Goal: Check status: Check status

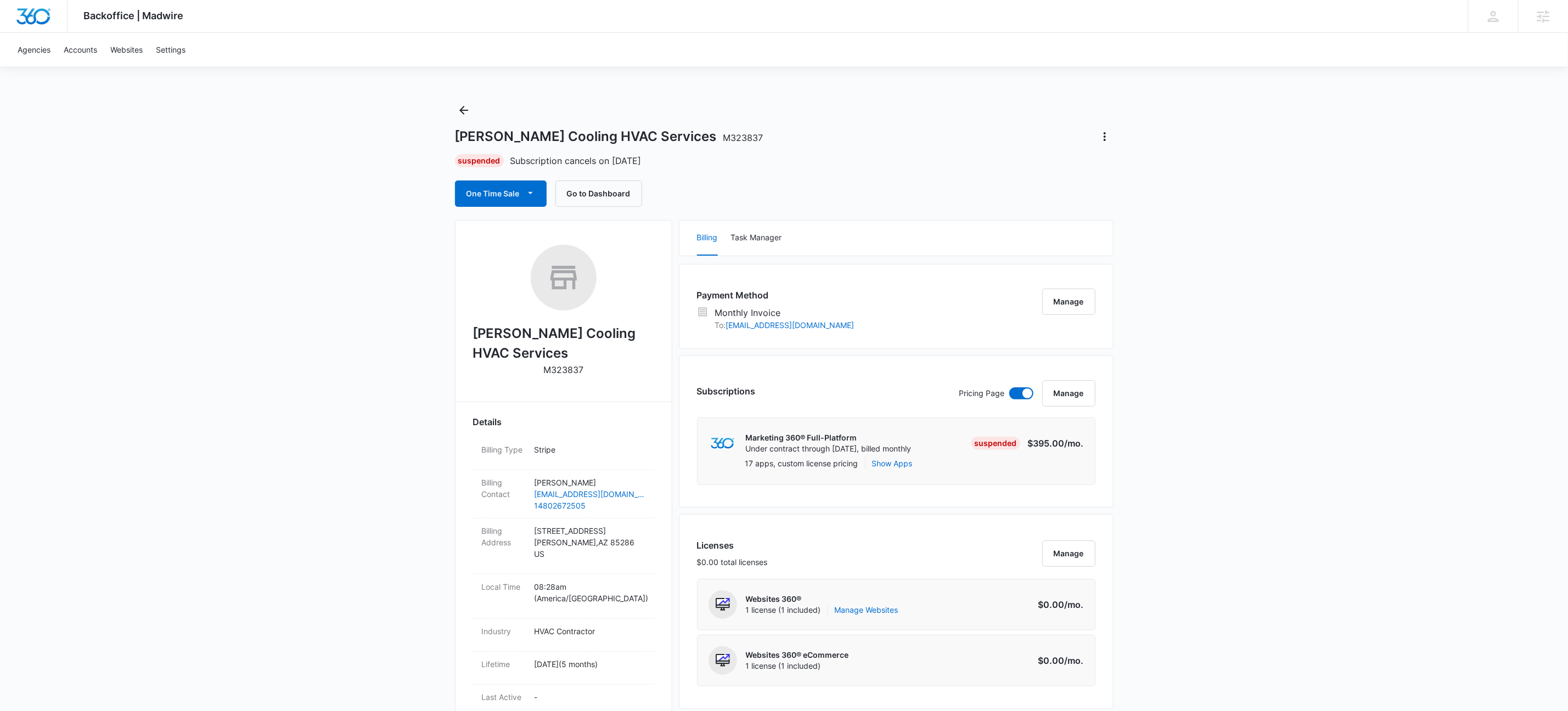
click at [464, 113] on icon "Back" at bounding box center [464, 111] width 14 height 14
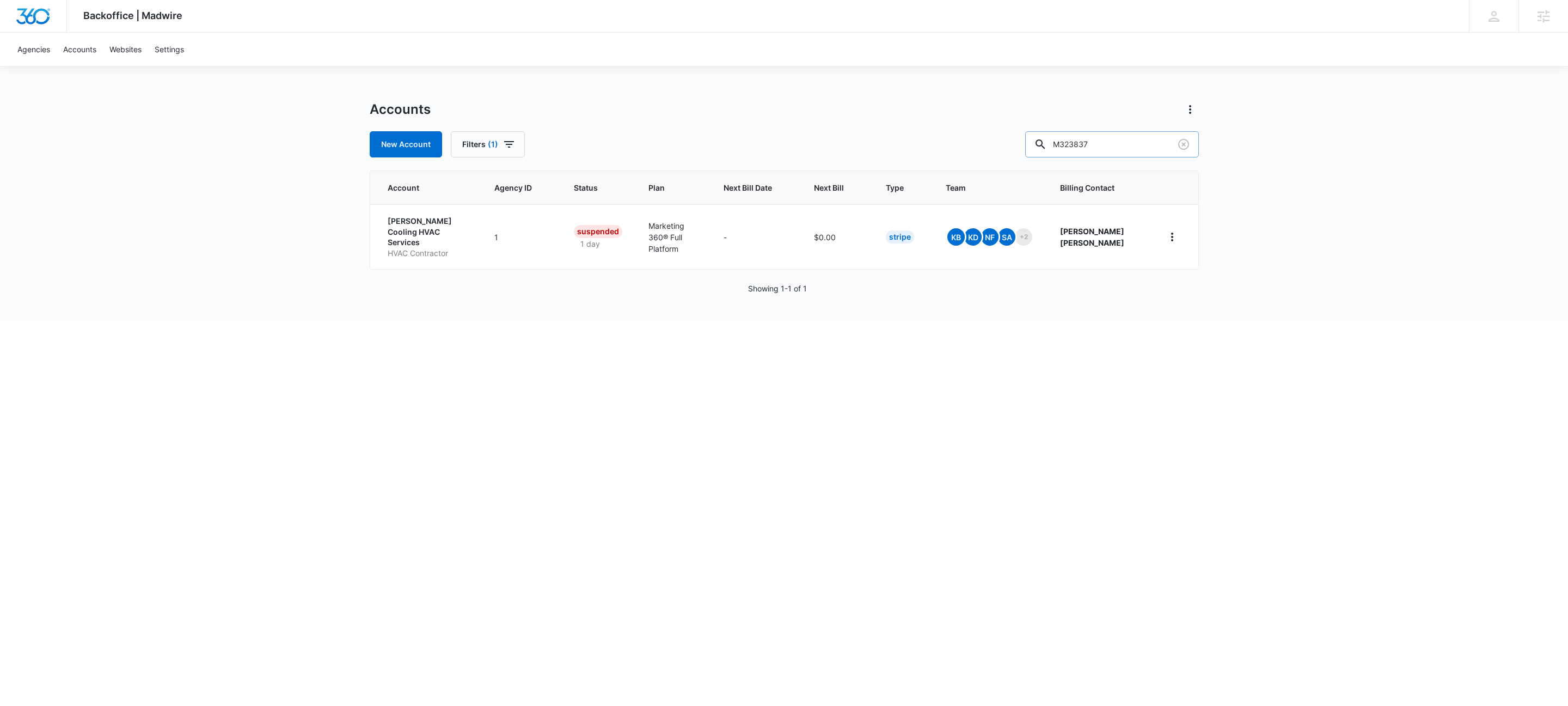
click at [1135, 139] on input "M323837" at bounding box center [1112, 144] width 174 height 26
type input "m180856"
click at [378, 238] on td "Goldfingers Aesthetics Med Spa" at bounding box center [419, 233] width 99 height 58
click at [397, 238] on p "Goldfingers Aesthetics" at bounding box center [422, 229] width 69 height 21
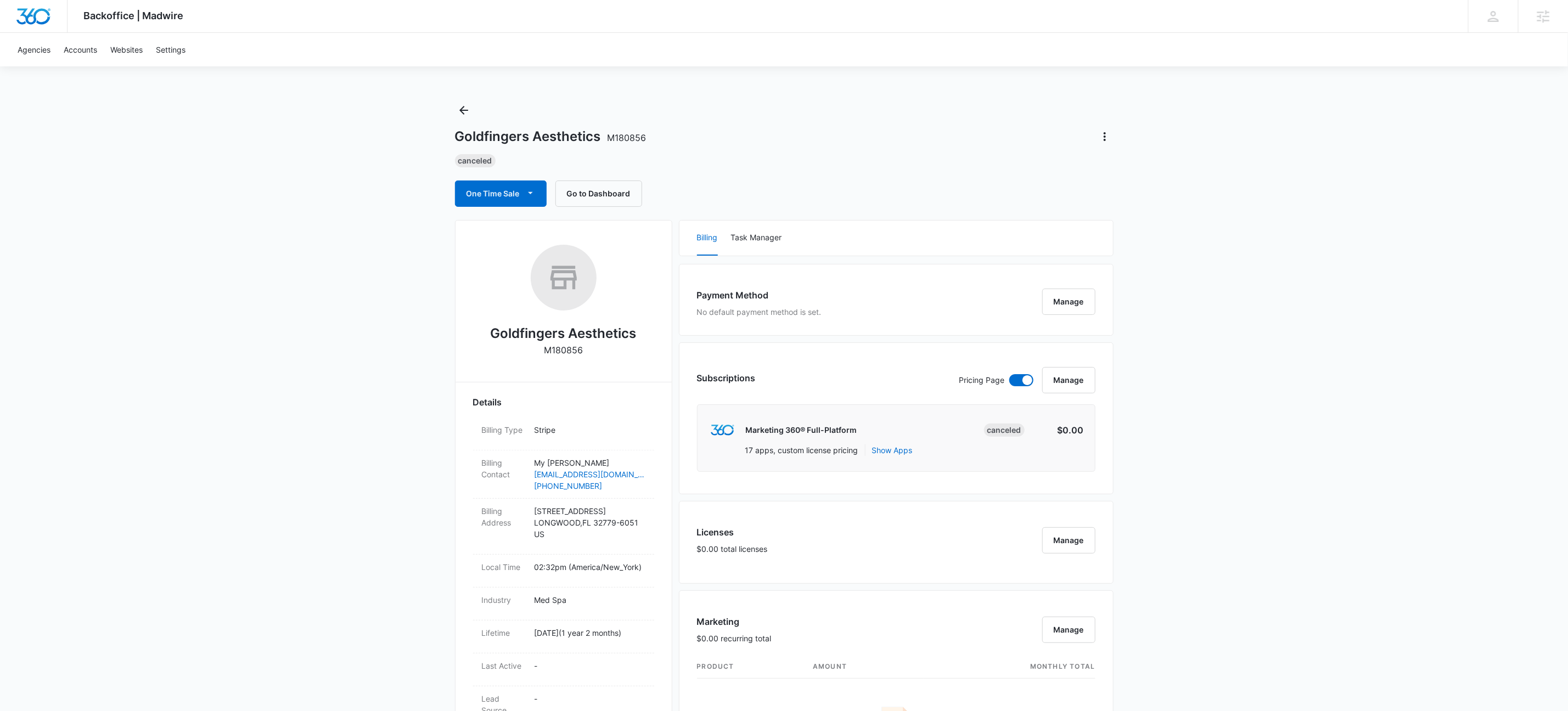
click at [829, 223] on div "Billing Task Manager" at bounding box center [896, 238] width 434 height 35
drag, startPoint x: 597, startPoint y: 137, endPoint x: 602, endPoint y: 136, distance: 5.1
click at [598, 137] on h1 "Goldfingers Aesthetics M180856" at bounding box center [551, 136] width 192 height 17
click at [628, 138] on span "M180856" at bounding box center [627, 137] width 39 height 11
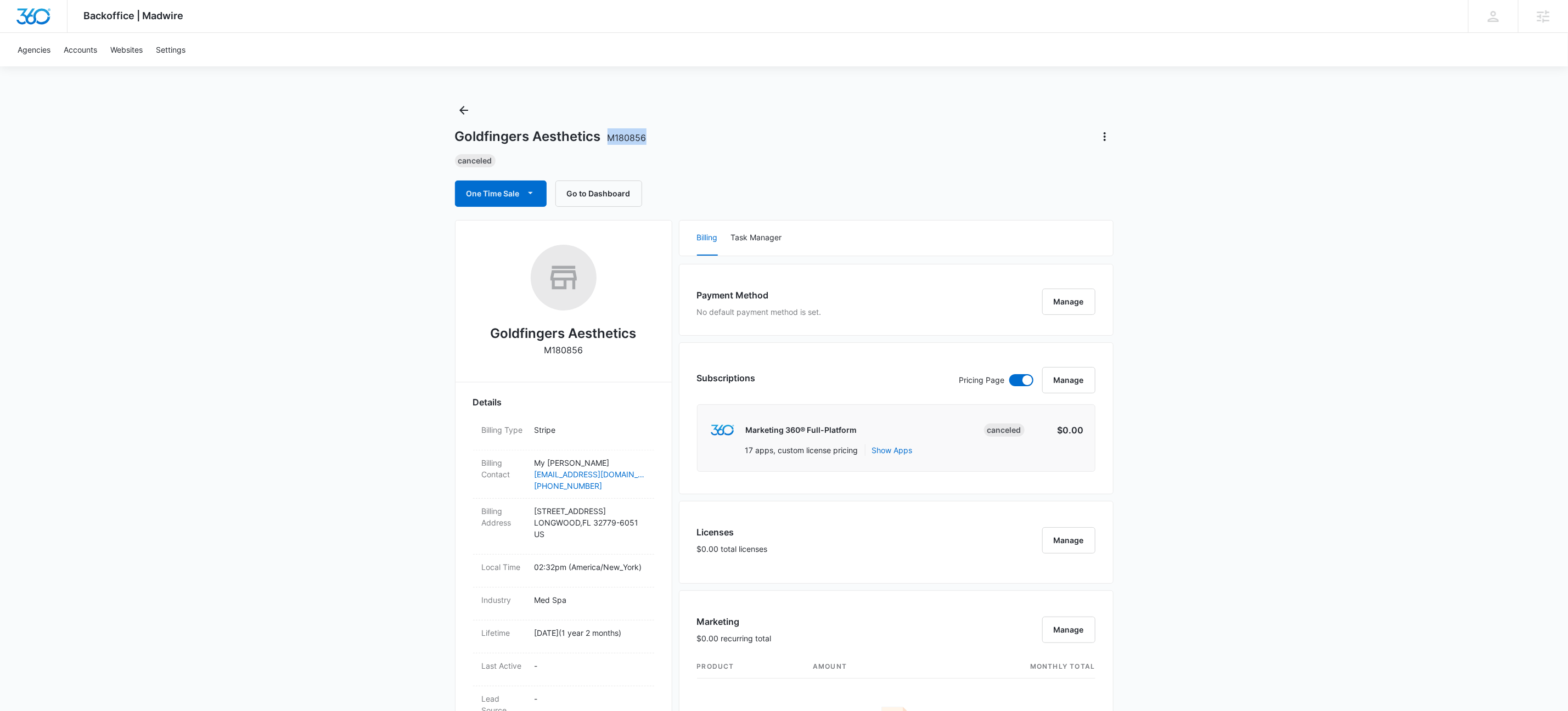
copy span "M180856"
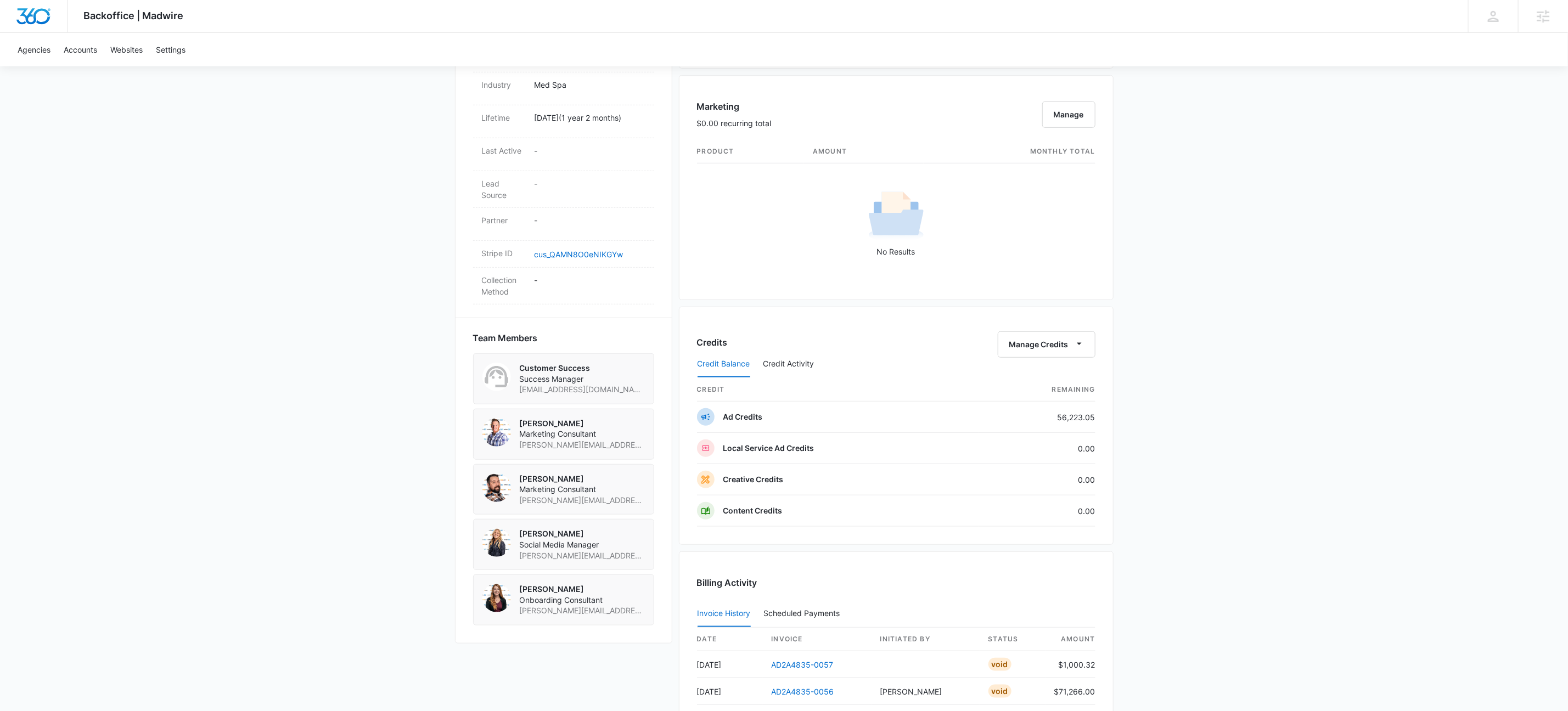
scroll to position [409, 0]
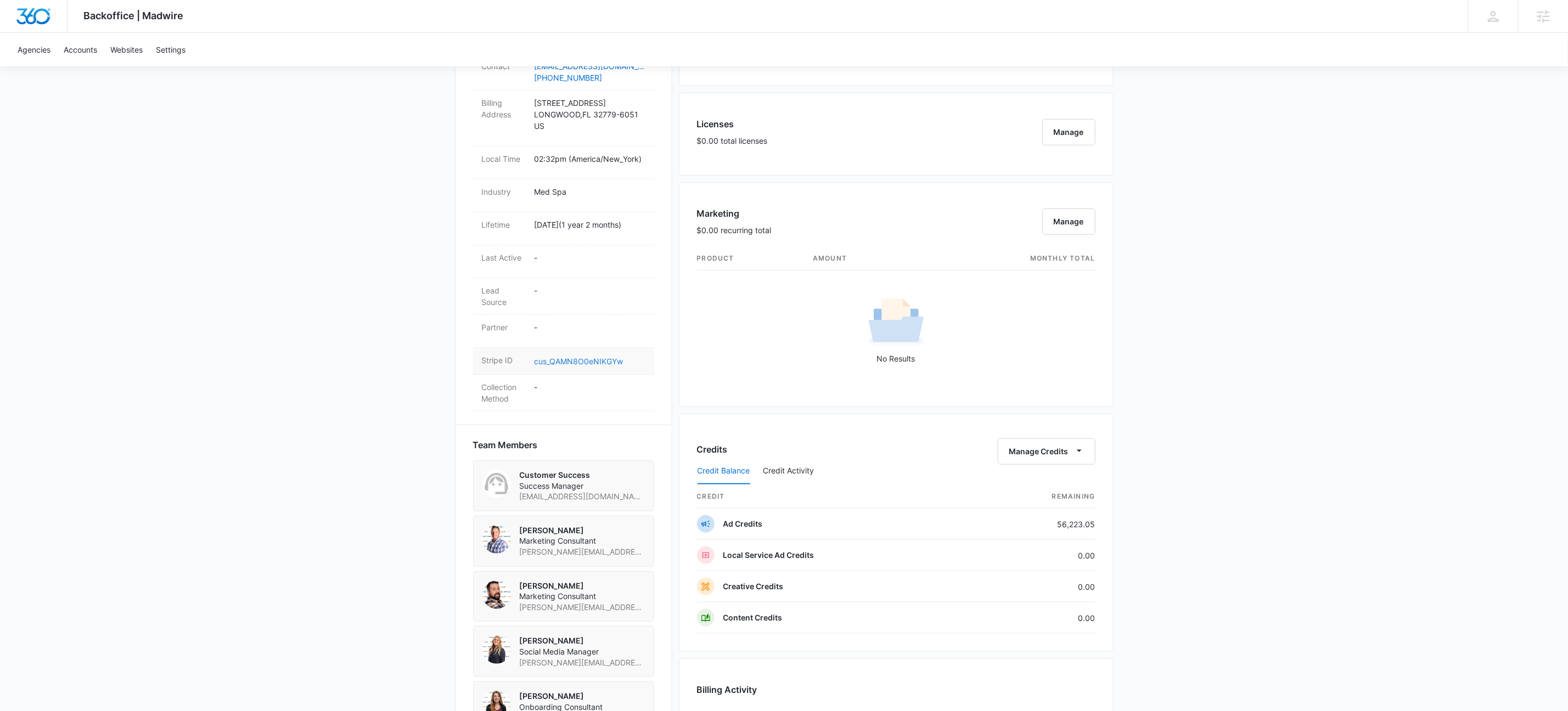
click at [582, 366] on link "cus_QAMN8O0eNIKGYw" at bounding box center [578, 362] width 89 height 10
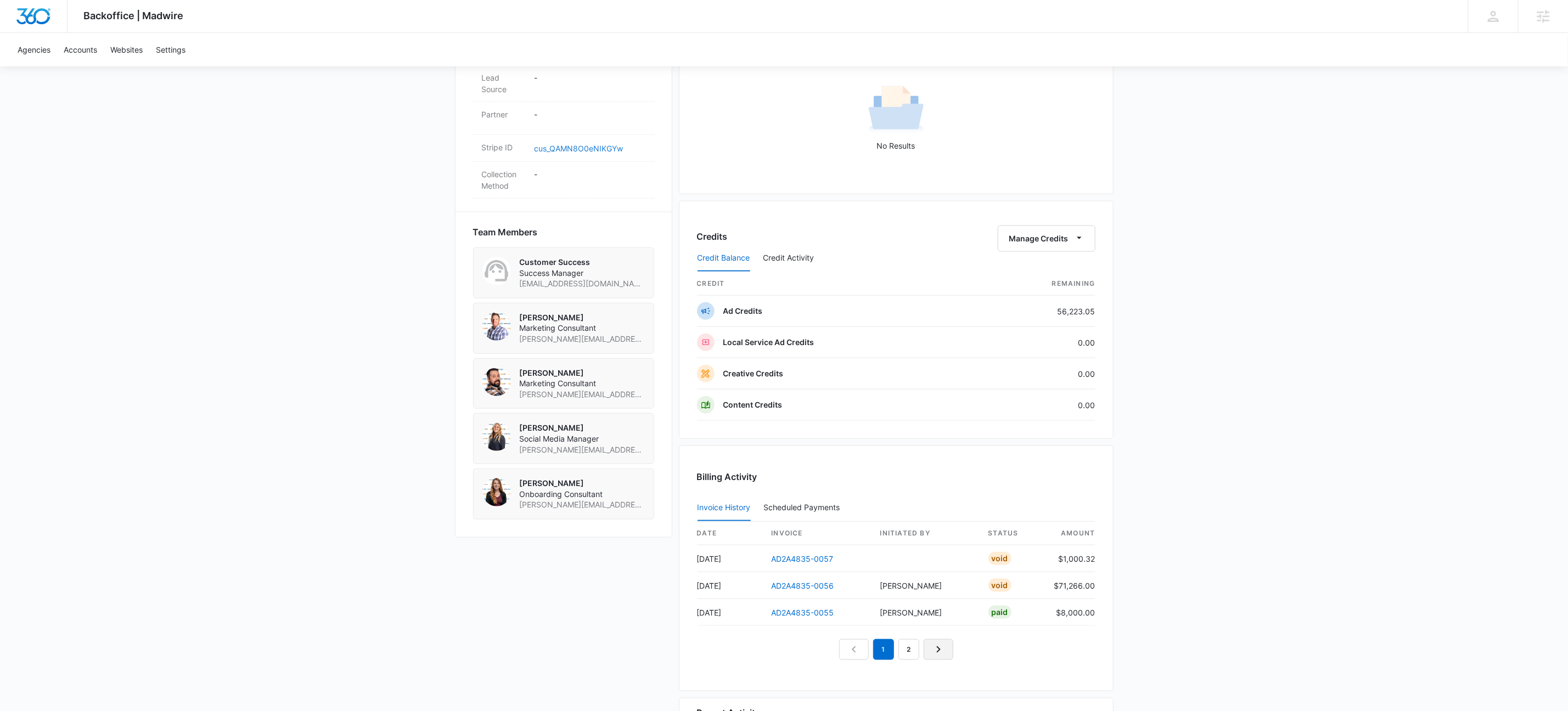
scroll to position [748, 0]
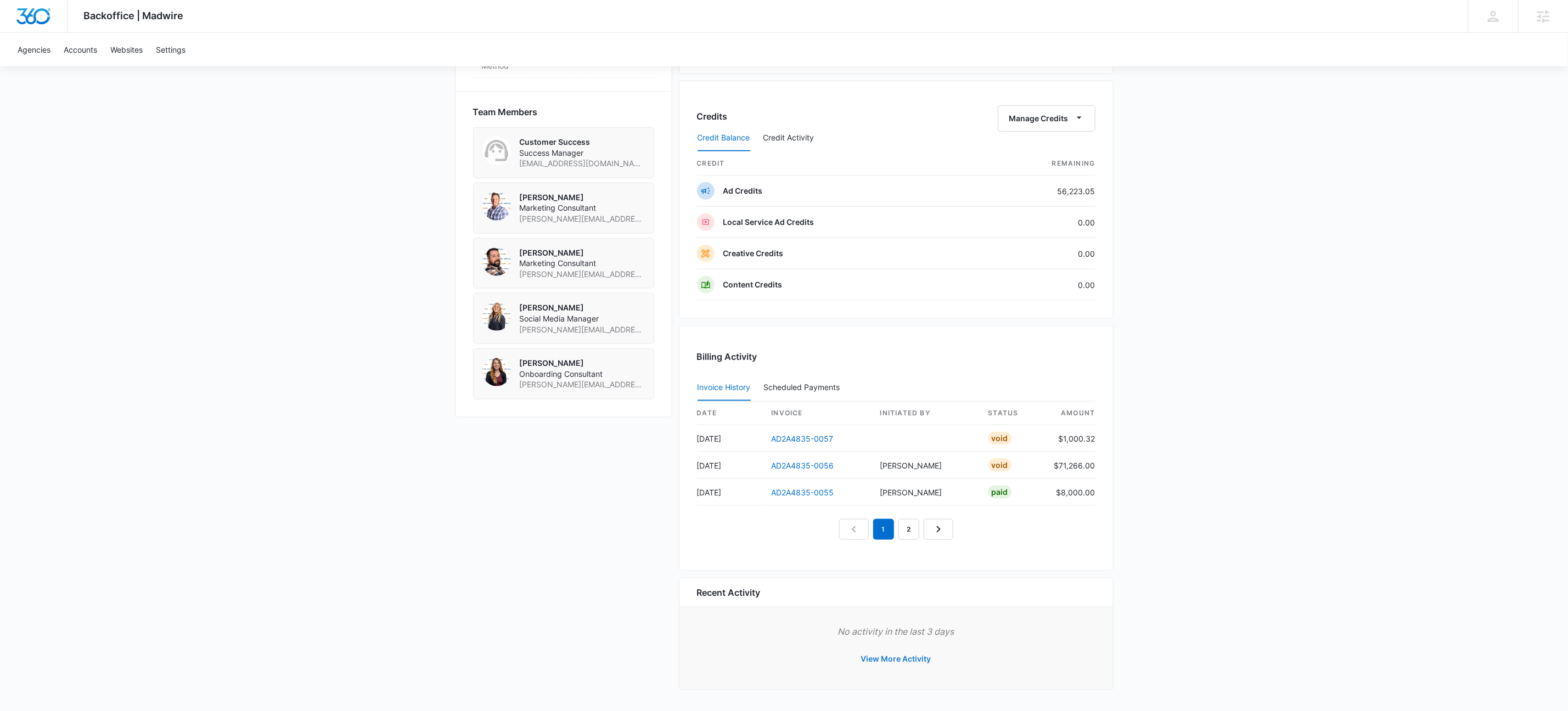
click at [909, 661] on button "View More Activity" at bounding box center [896, 658] width 92 height 26
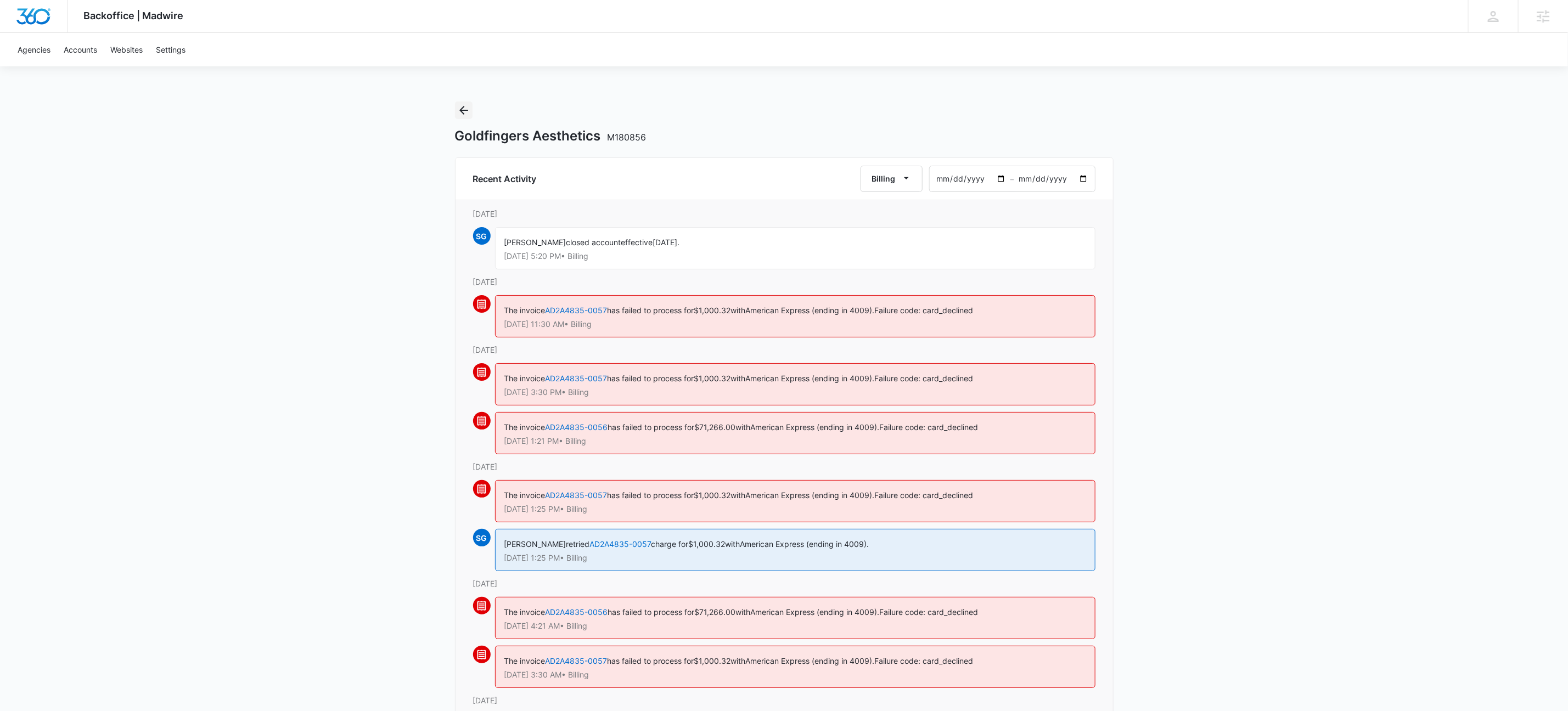
click at [462, 113] on icon "Back" at bounding box center [464, 111] width 14 height 14
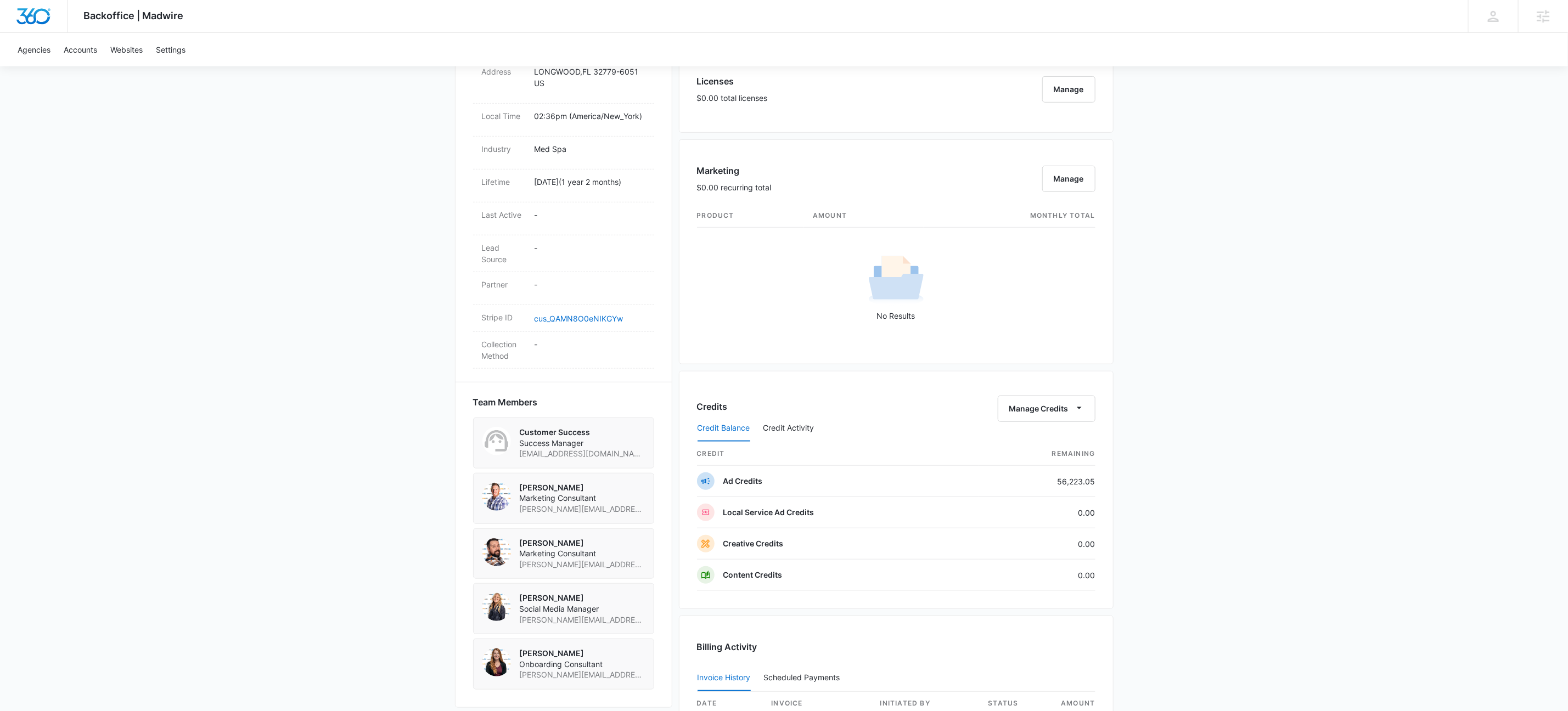
scroll to position [650, 0]
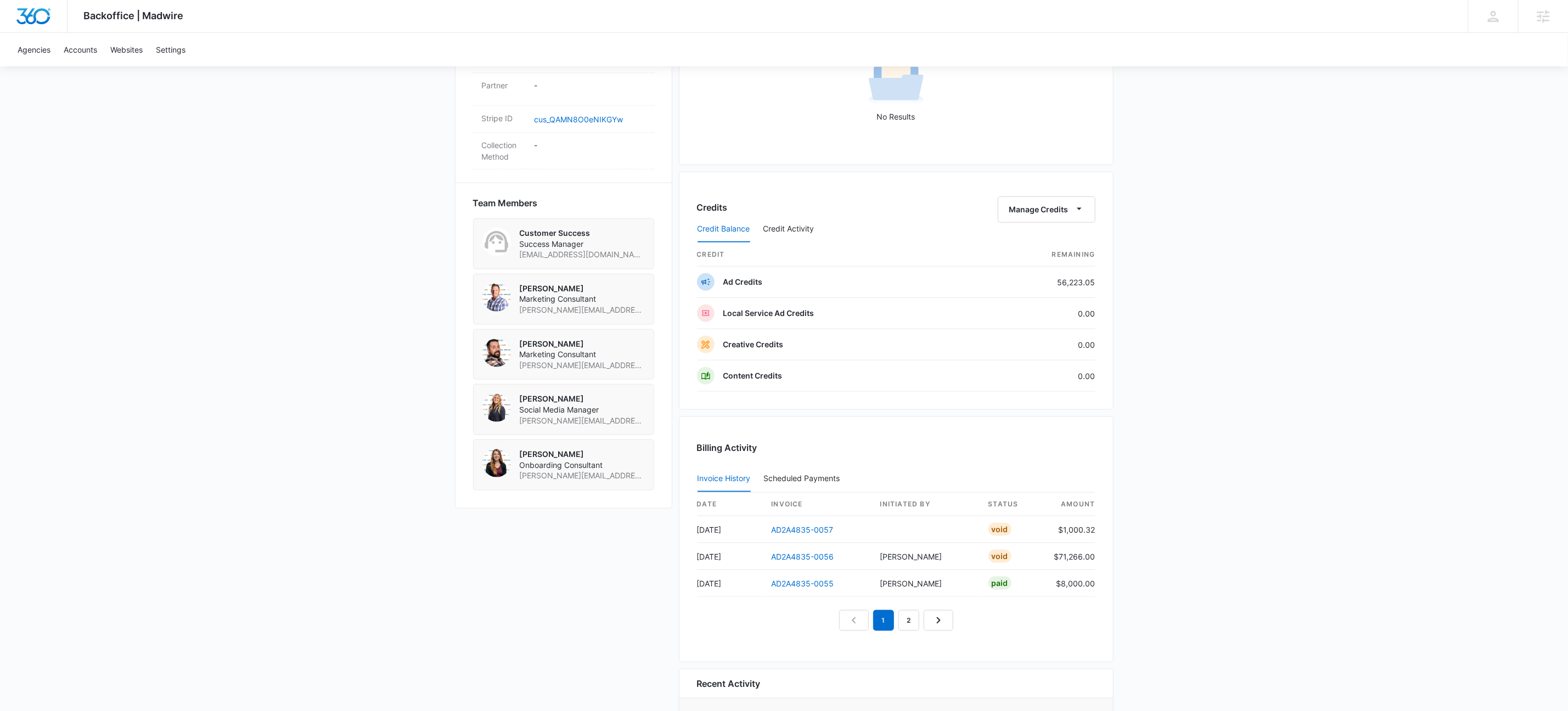
click at [1247, 539] on div "Backoffice | Madwire Apps Settings KW Kait Weagraff [EMAIL_ADDRESS][PERSON_NAME…" at bounding box center [784, 76] width 1568 height 1452
click at [1327, 538] on div "Backoffice | Madwire Apps Settings KW Kait Weagraff [EMAIL_ADDRESS][PERSON_NAME…" at bounding box center [784, 76] width 1568 height 1452
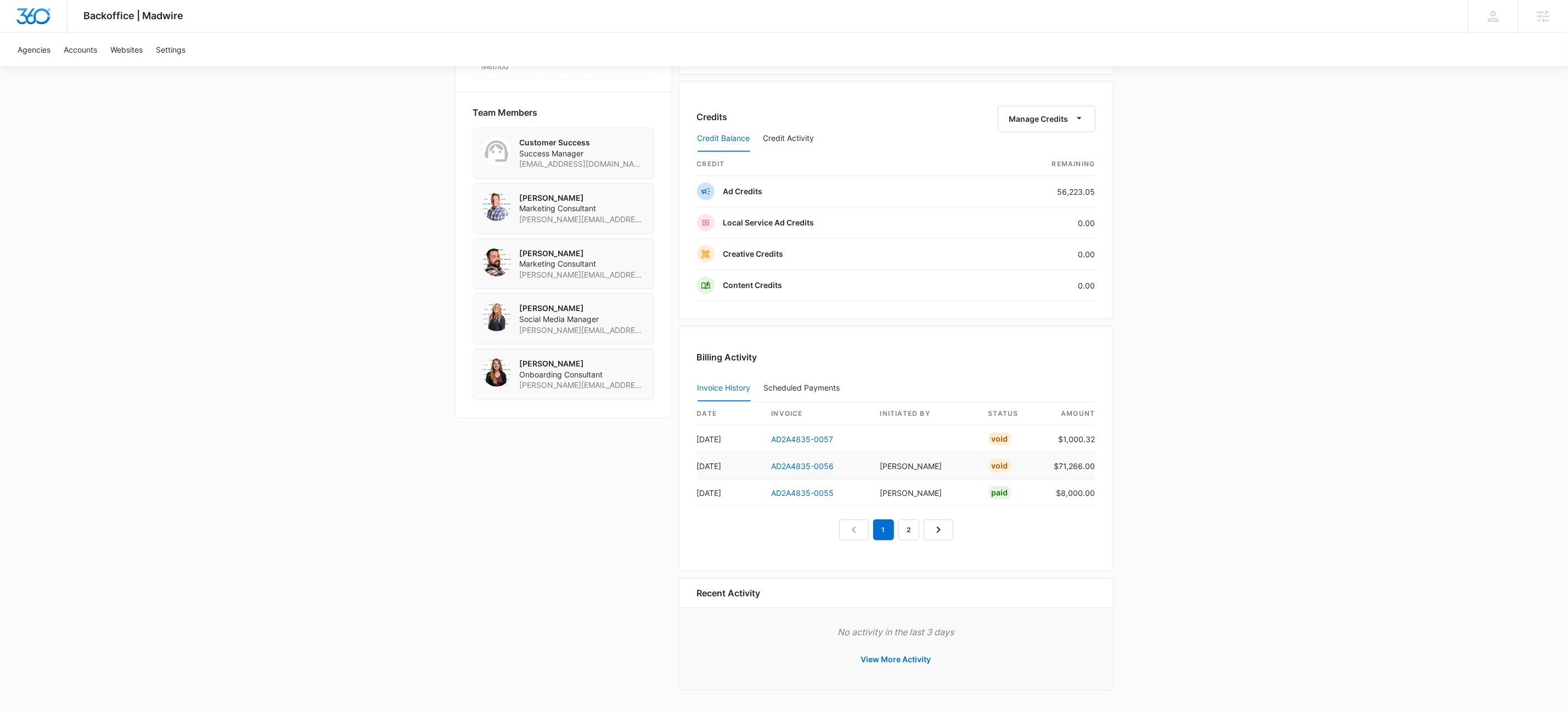
scroll to position [748, 0]
click at [906, 661] on button "View More Activity" at bounding box center [896, 658] width 92 height 26
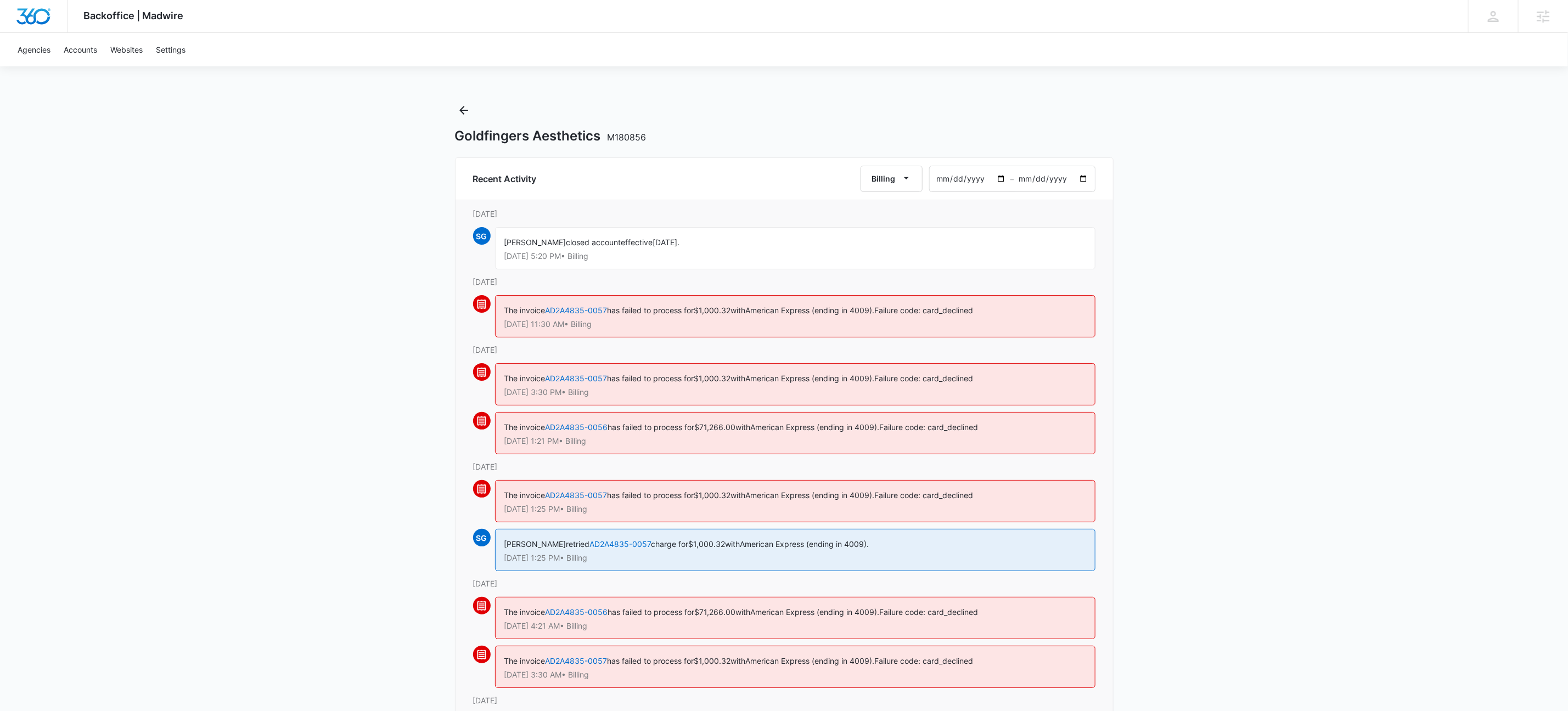
click at [998, 178] on input "[DATE]" at bounding box center [969, 179] width 81 height 25
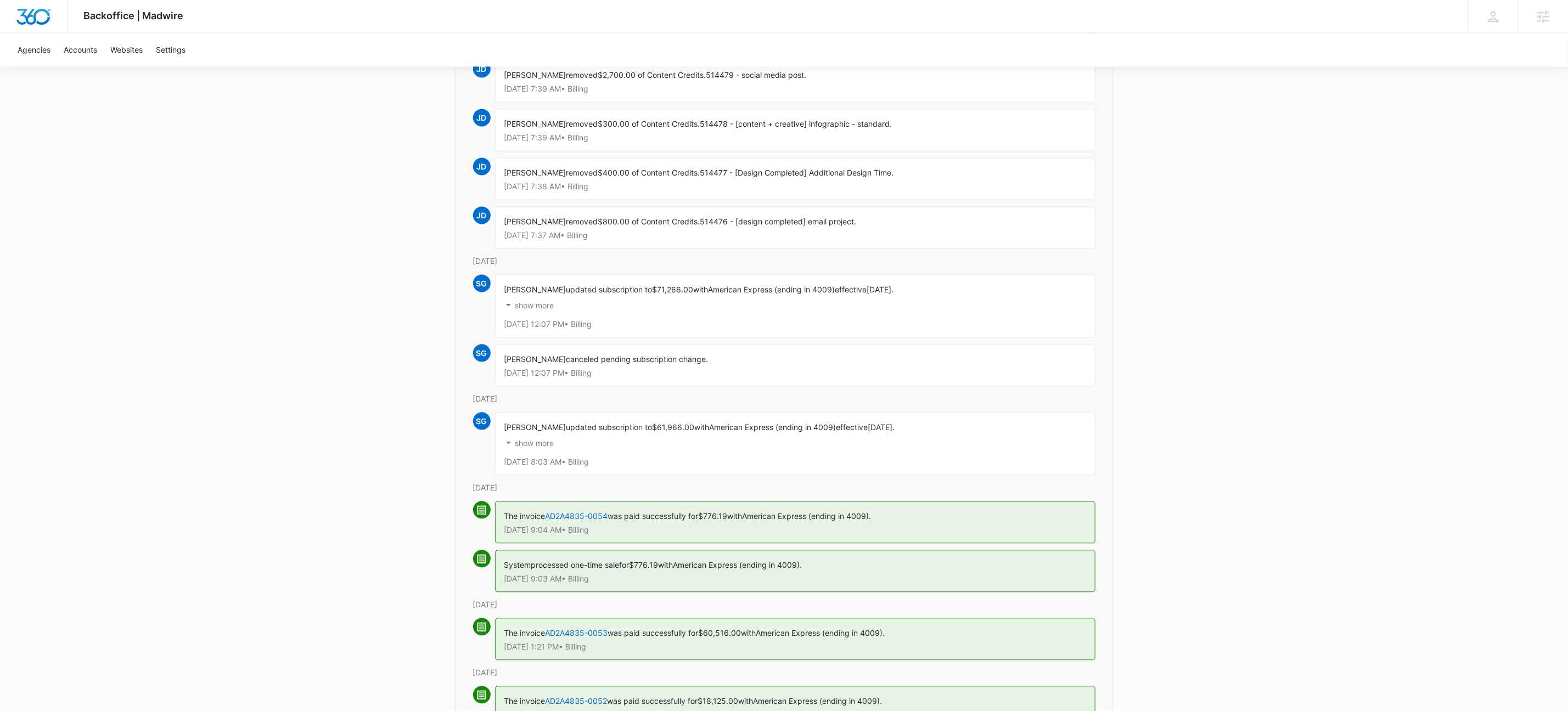
scroll to position [1828, 0]
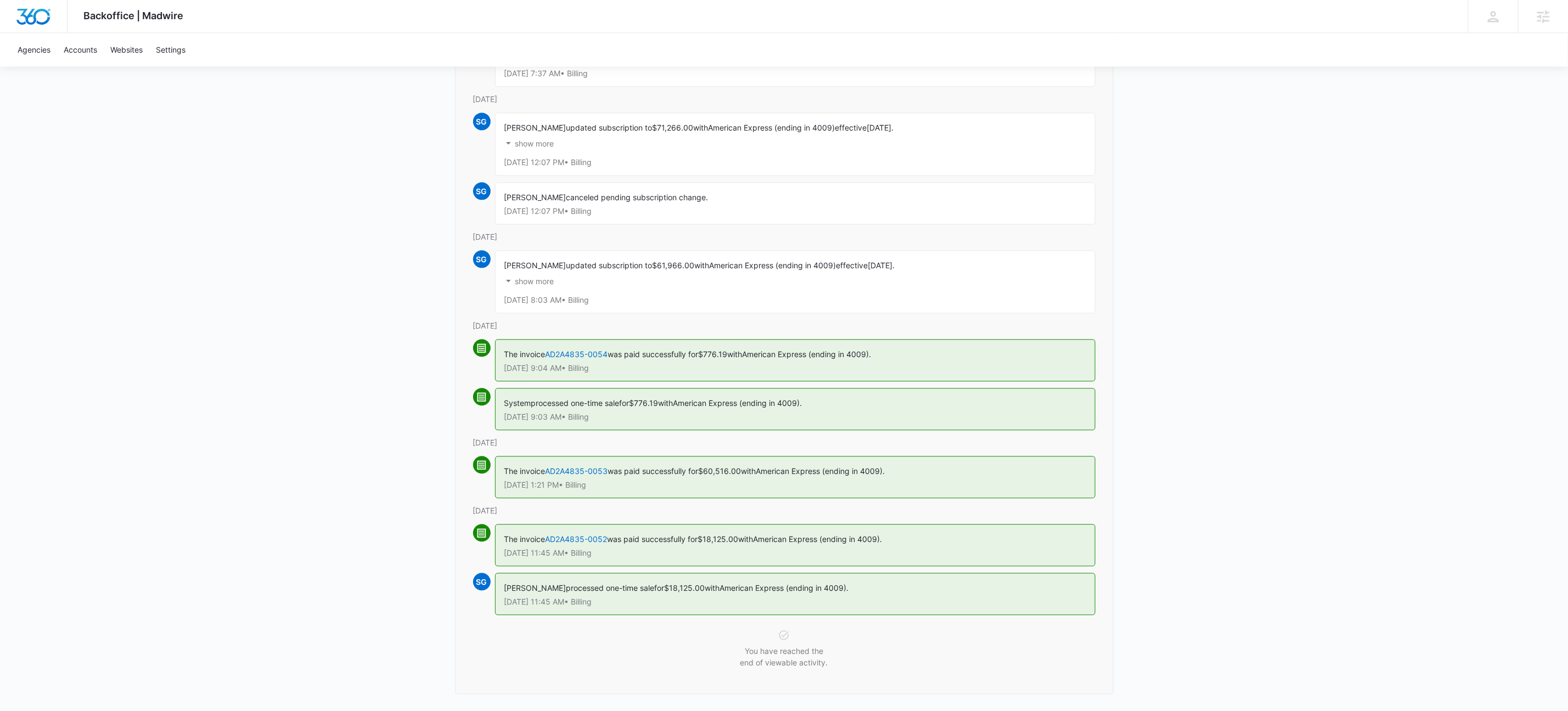
click at [546, 285] on p "show more" at bounding box center [535, 281] width 39 height 8
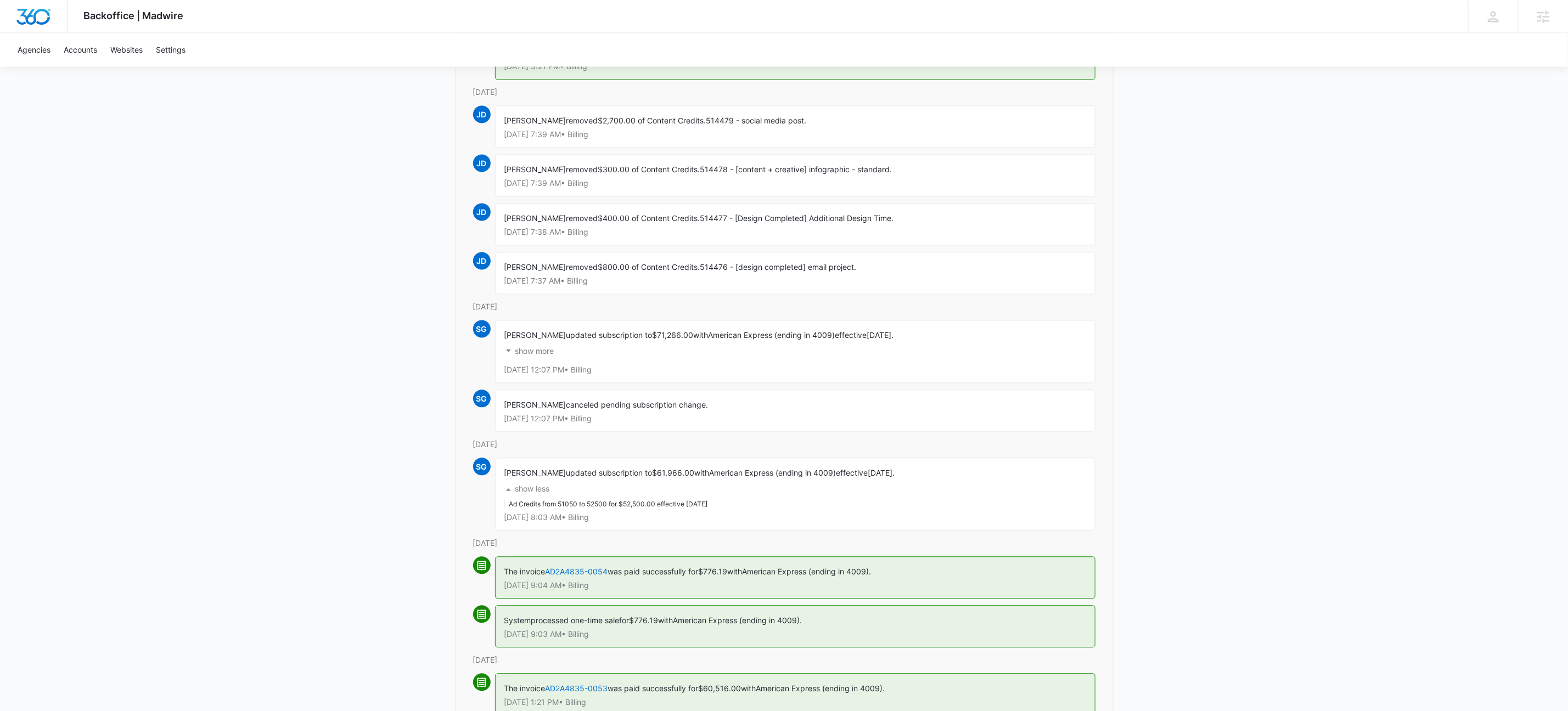
scroll to position [1610, 0]
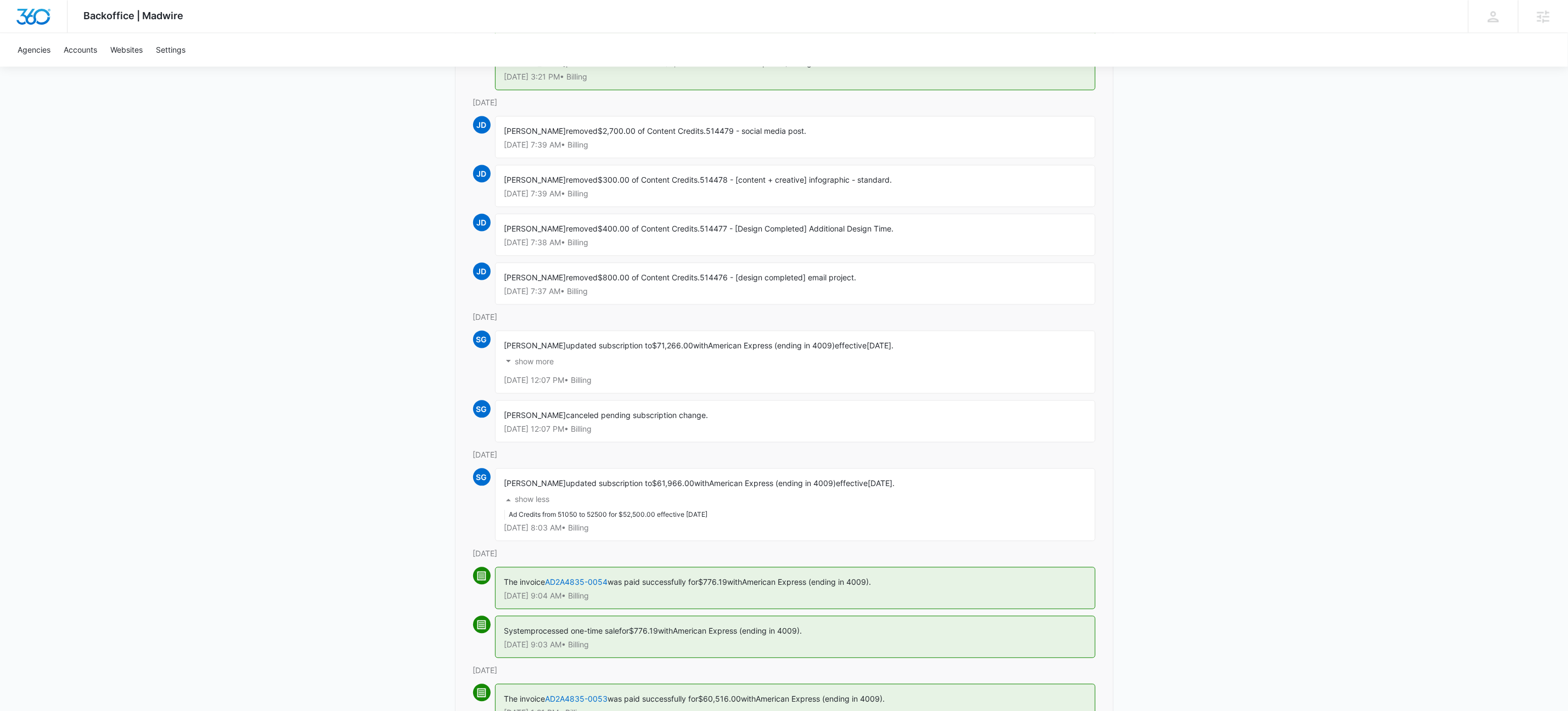
click at [529, 366] on p "show more" at bounding box center [535, 362] width 39 height 8
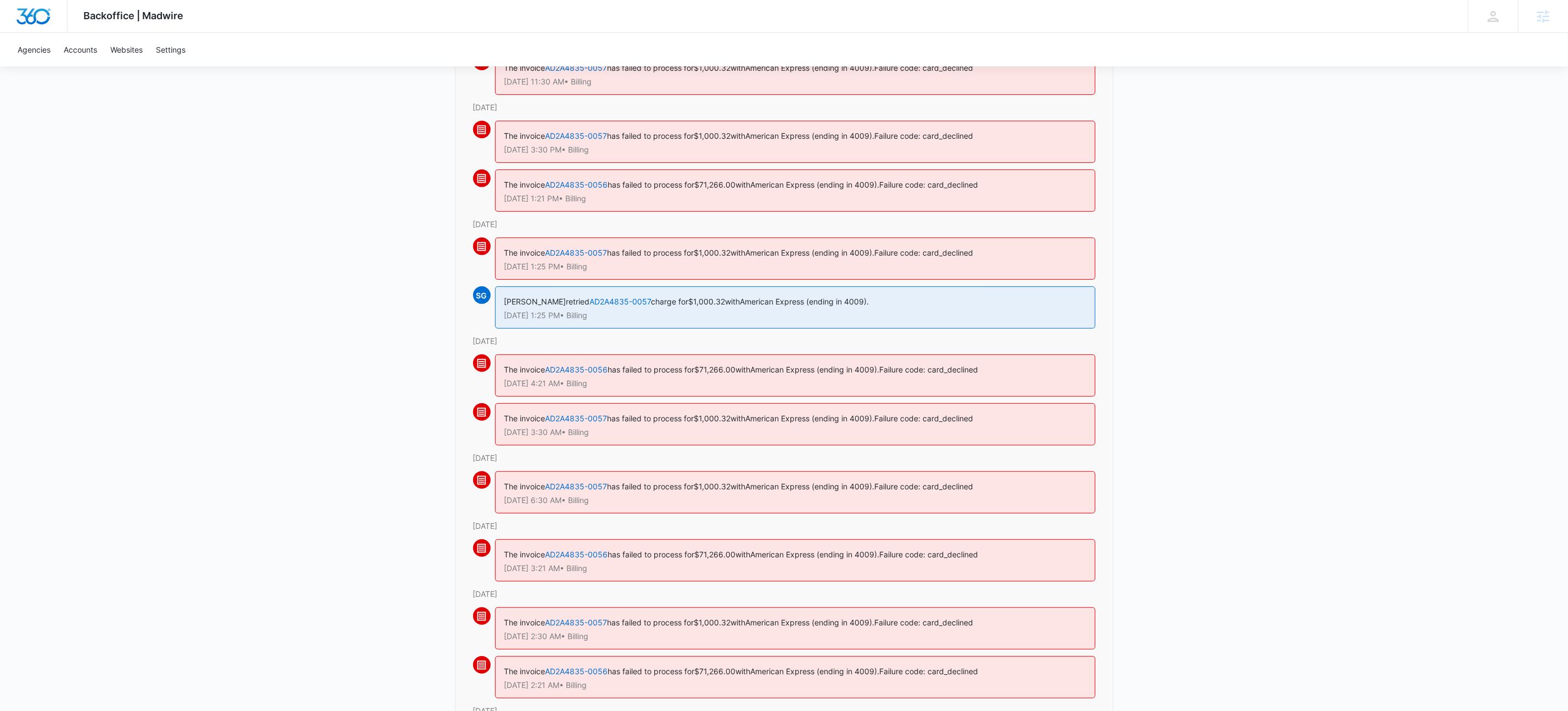
scroll to position [0, 0]
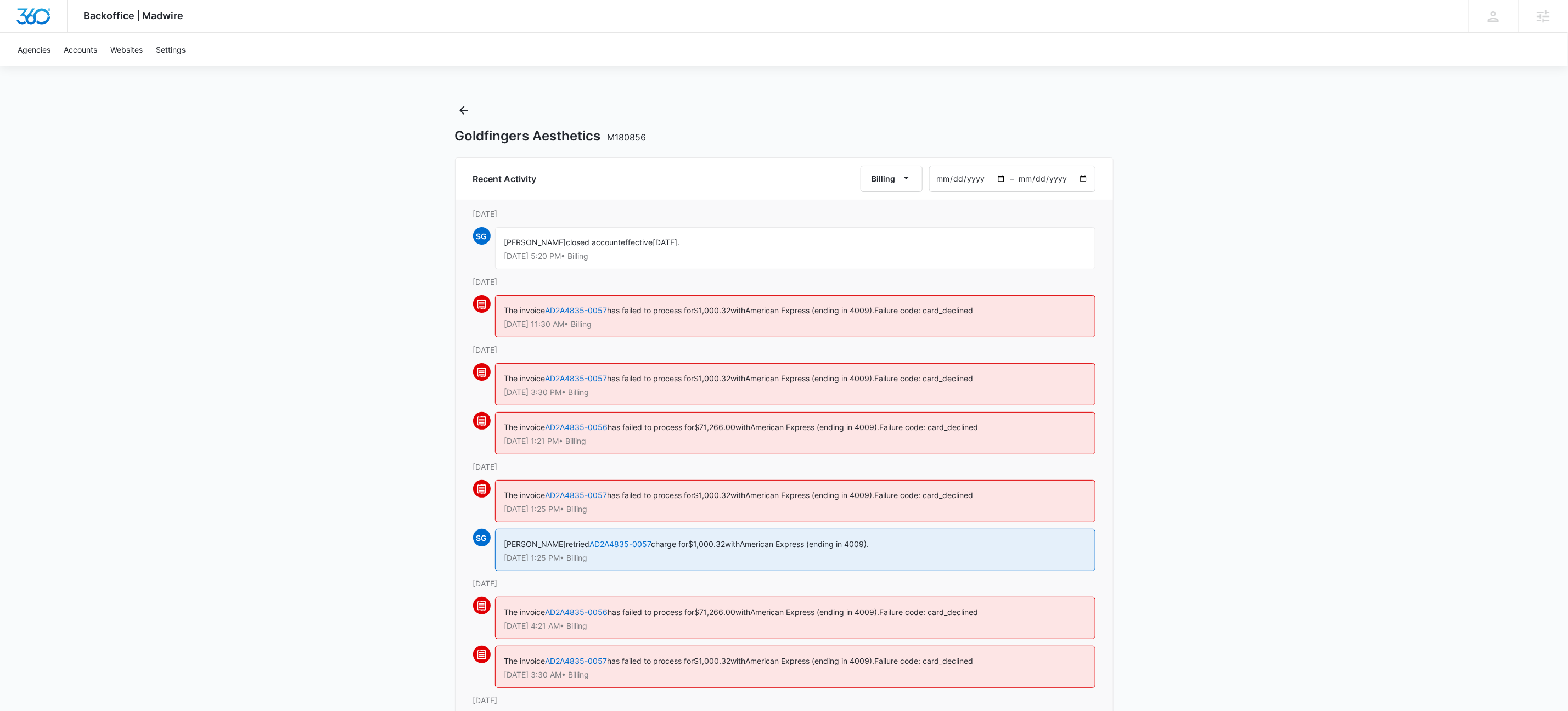
click at [1002, 179] on input "[DATE]" at bounding box center [969, 179] width 81 height 25
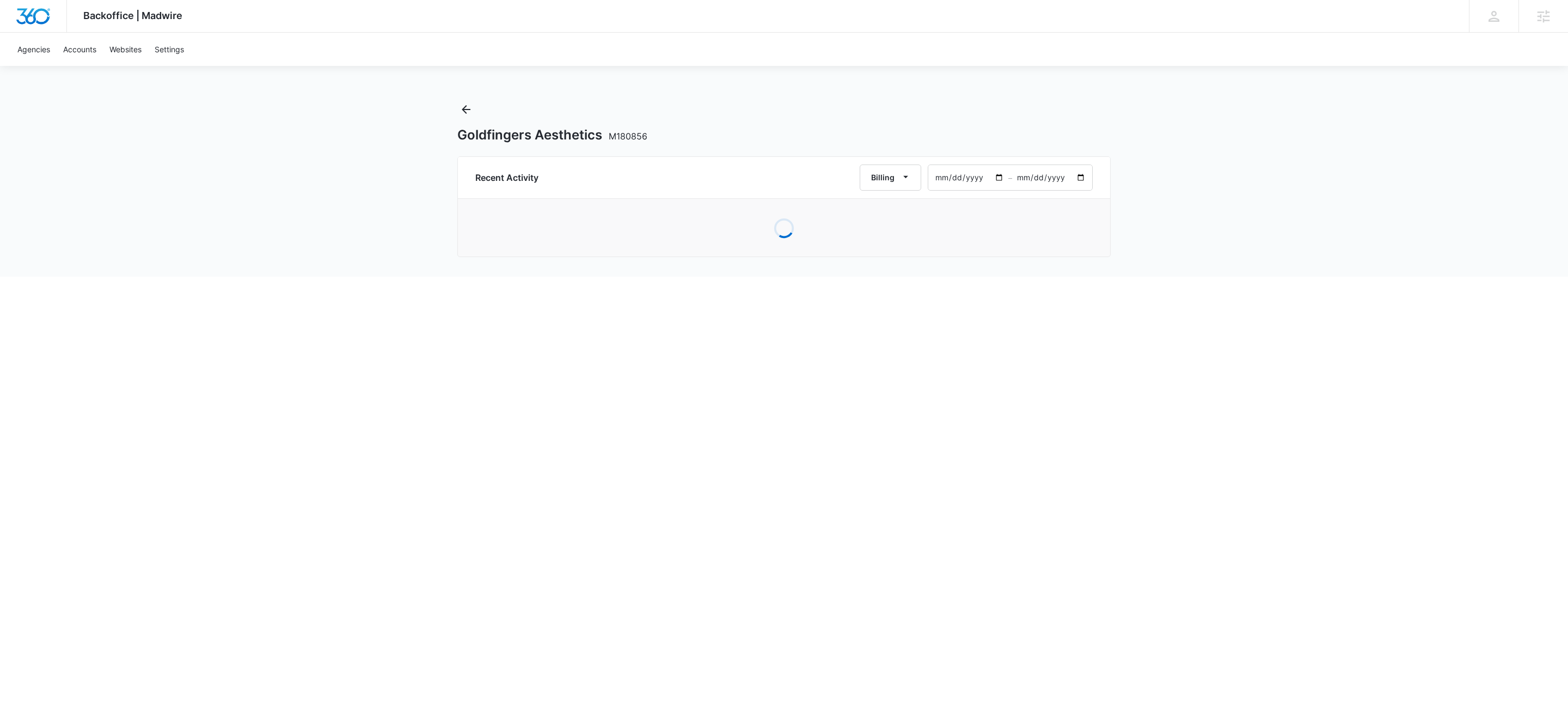
type input "[DATE]"
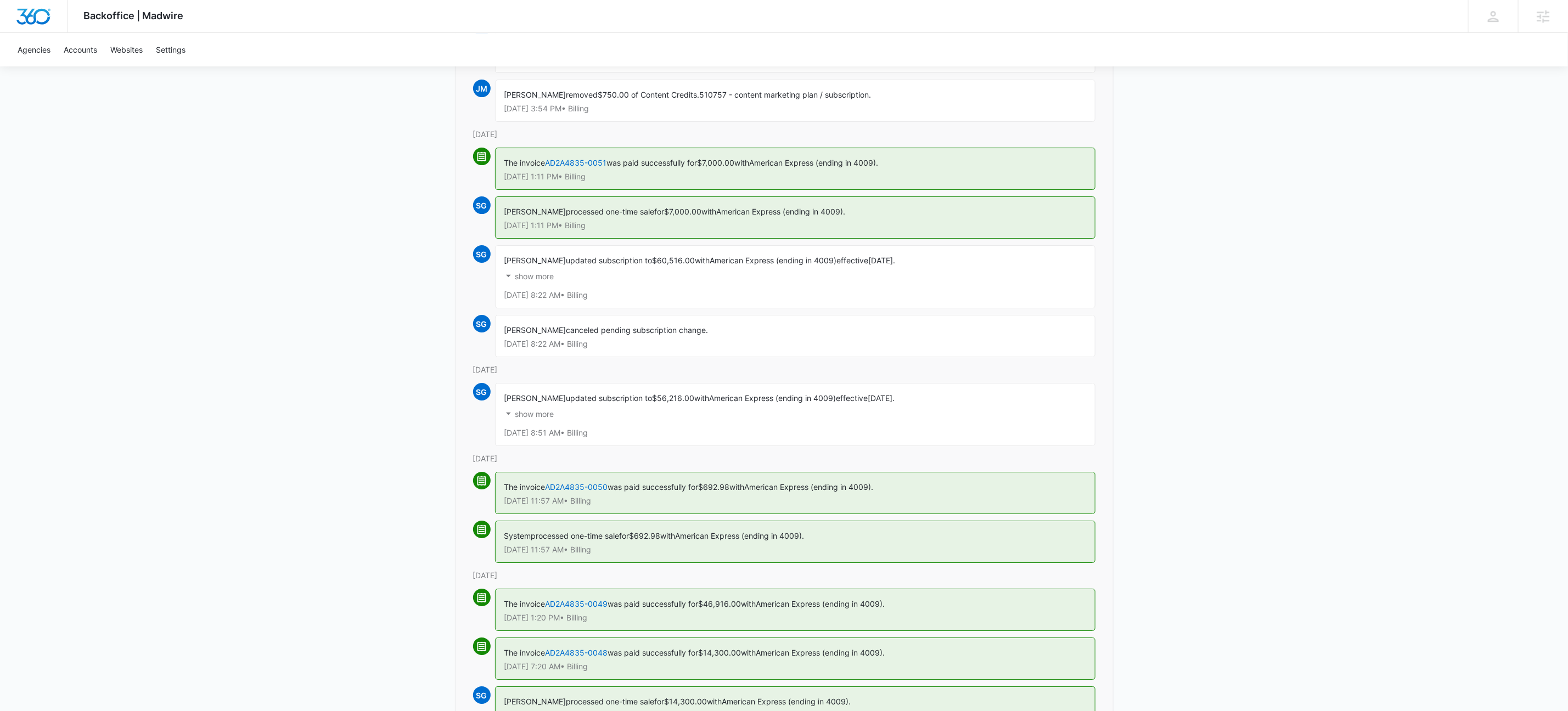
scroll to position [2701, 0]
click at [546, 417] on p "show more" at bounding box center [535, 413] width 39 height 8
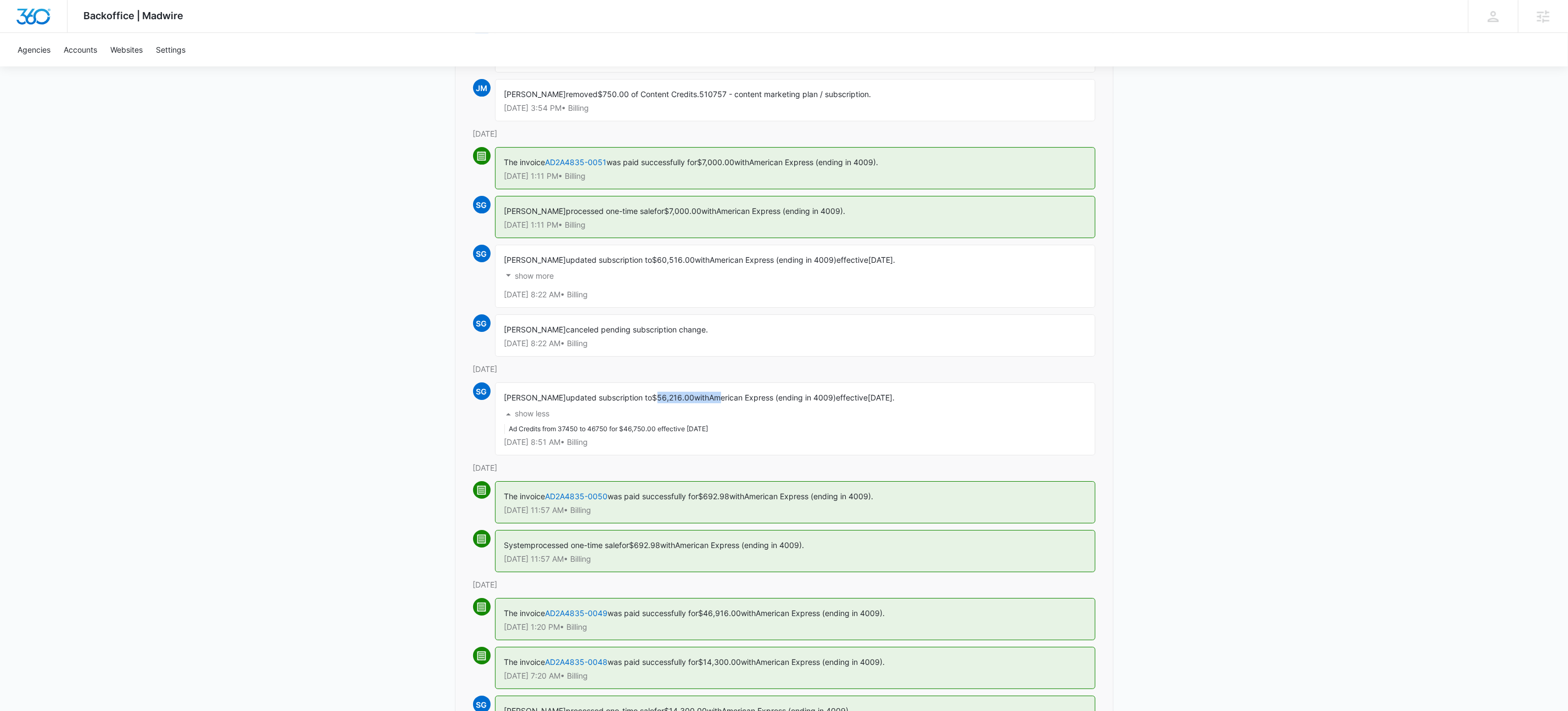
drag, startPoint x: 660, startPoint y: 421, endPoint x: 724, endPoint y: 419, distance: 64.0
click at [724, 419] on div "[PERSON_NAME] updated subscription to $56,216.00 with American Express (ending …" at bounding box center [795, 418] width 601 height 73
click at [868, 402] on span "effective" at bounding box center [852, 398] width 32 height 10
click at [635, 334] on span "canceled pending subscription change." at bounding box center [638, 330] width 142 height 10
click at [542, 280] on p "show more" at bounding box center [535, 276] width 39 height 8
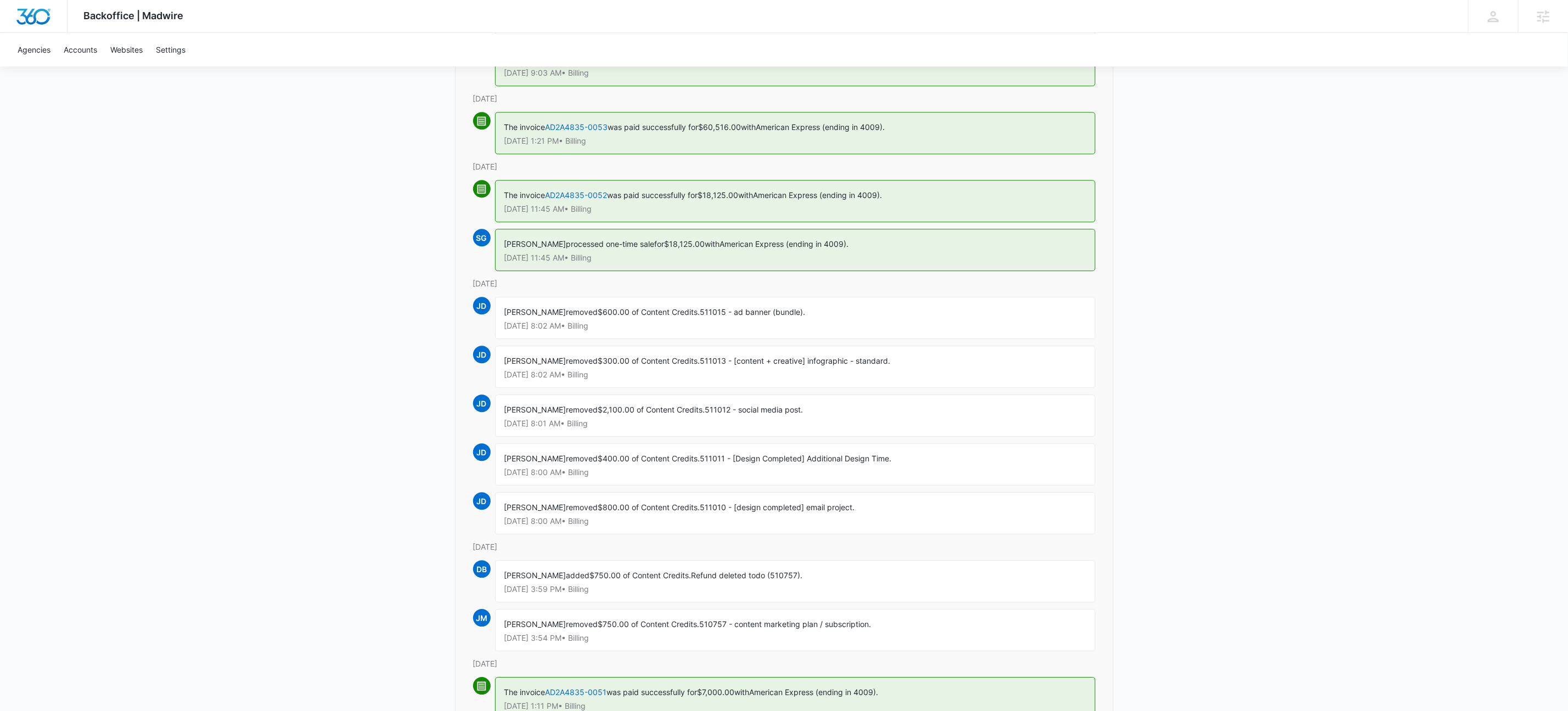
scroll to position [2171, 0]
drag, startPoint x: 703, startPoint y: 146, endPoint x: 748, endPoint y: 146, distance: 45.0
click at [748, 146] on div "The invoice AD2A4835-0053 was paid successfully for $60,516.00 with American Ex…" at bounding box center [795, 133] width 601 height 42
click at [750, 132] on span "with" at bounding box center [748, 127] width 15 height 10
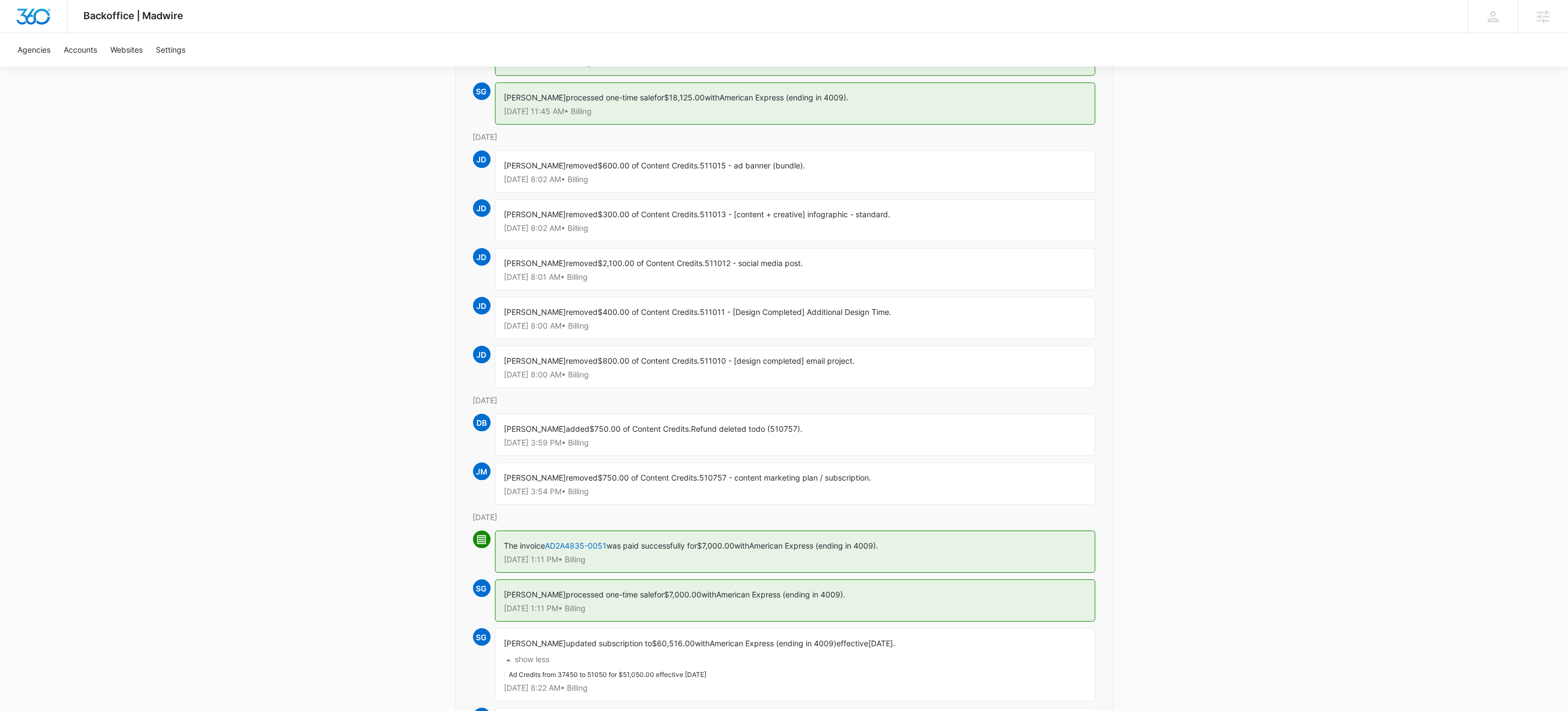
scroll to position [2604, 0]
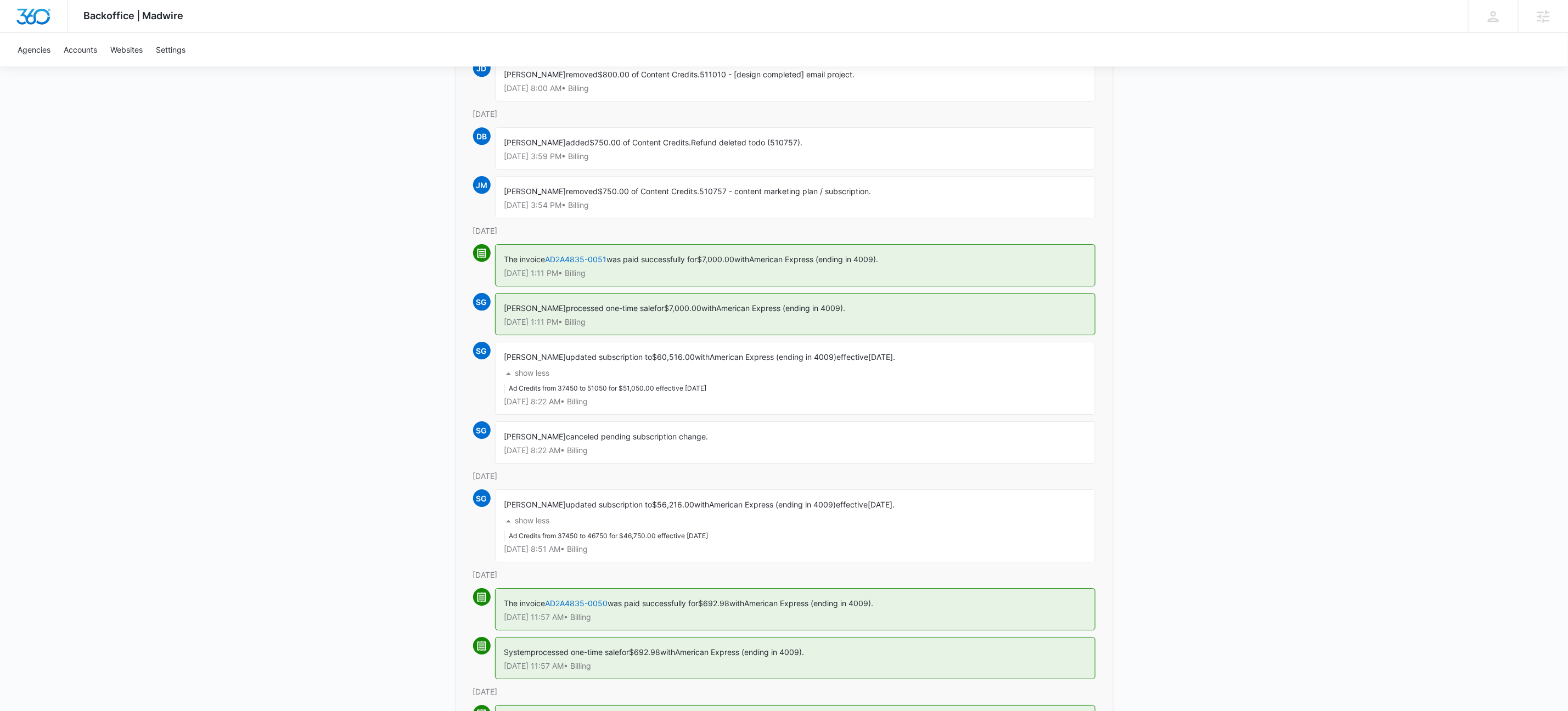
click at [543, 376] on p "show less" at bounding box center [533, 373] width 35 height 8
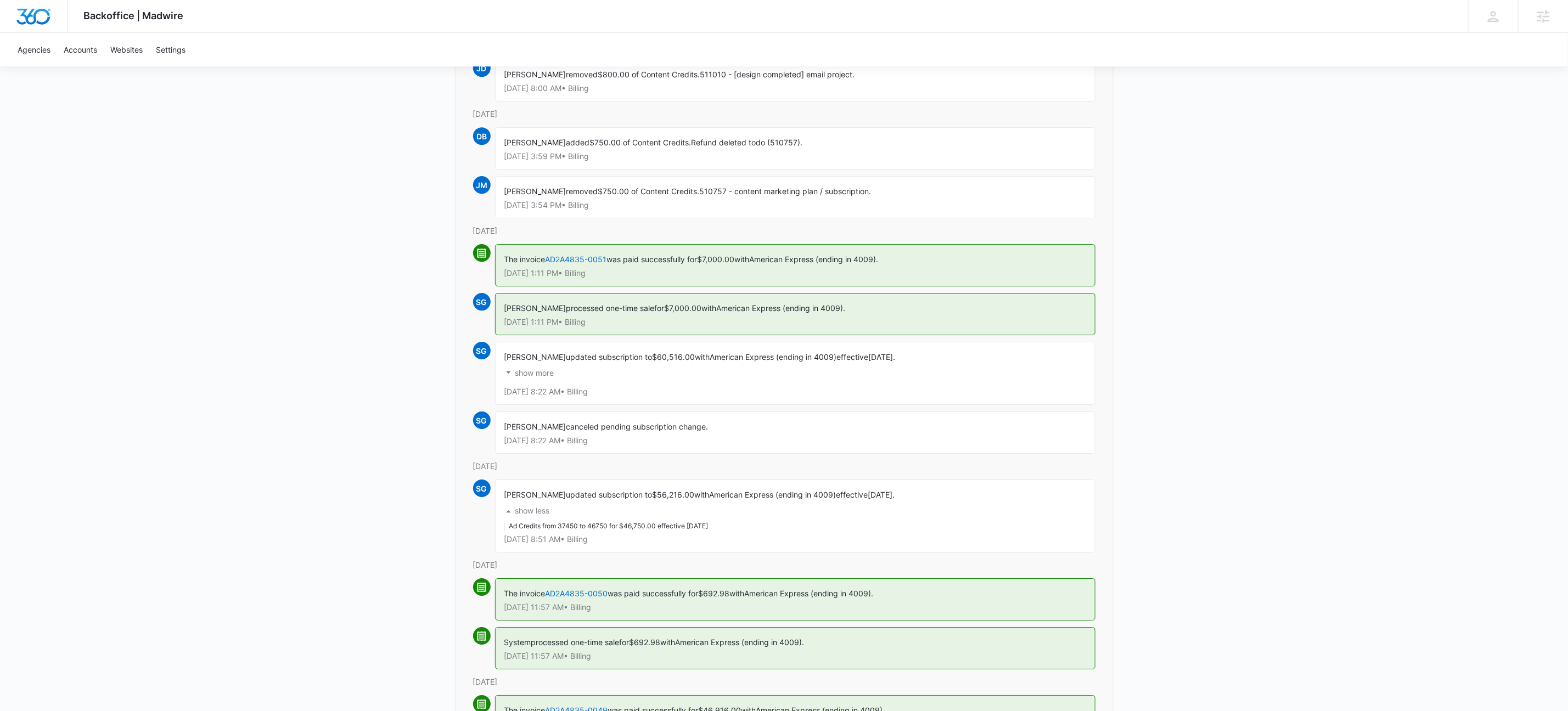
click at [543, 376] on p "show more" at bounding box center [535, 373] width 39 height 8
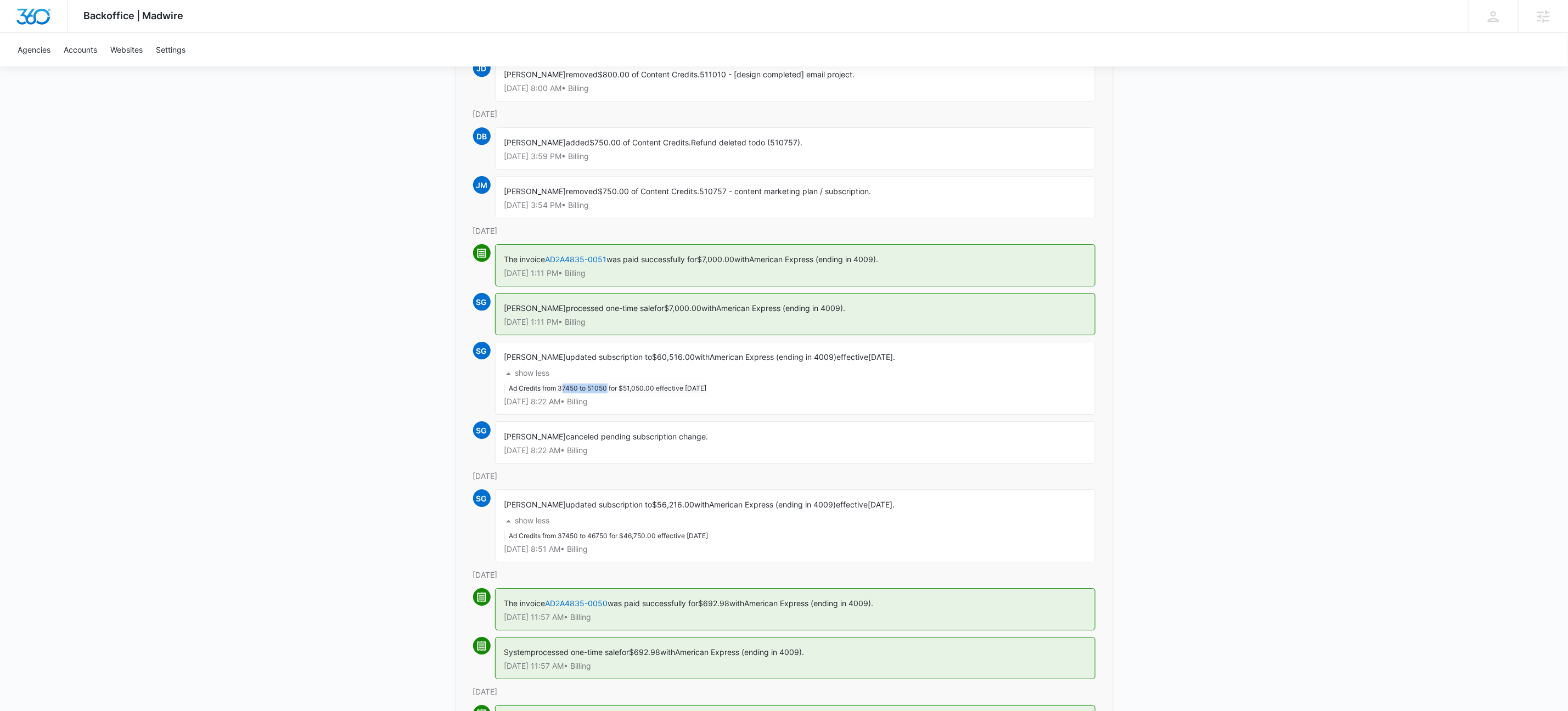
drag, startPoint x: 566, startPoint y: 414, endPoint x: 611, endPoint y: 415, distance: 45.0
click at [611, 393] on li "Ad Credits from 37450 to 51050 for $51,050.00 effective [DATE]" at bounding box center [607, 388] width 198 height 10
click at [761, 393] on div "show less Ad Credits from 37450 to 51050 for $51,050.00 effective [DATE]" at bounding box center [795, 378] width 582 height 31
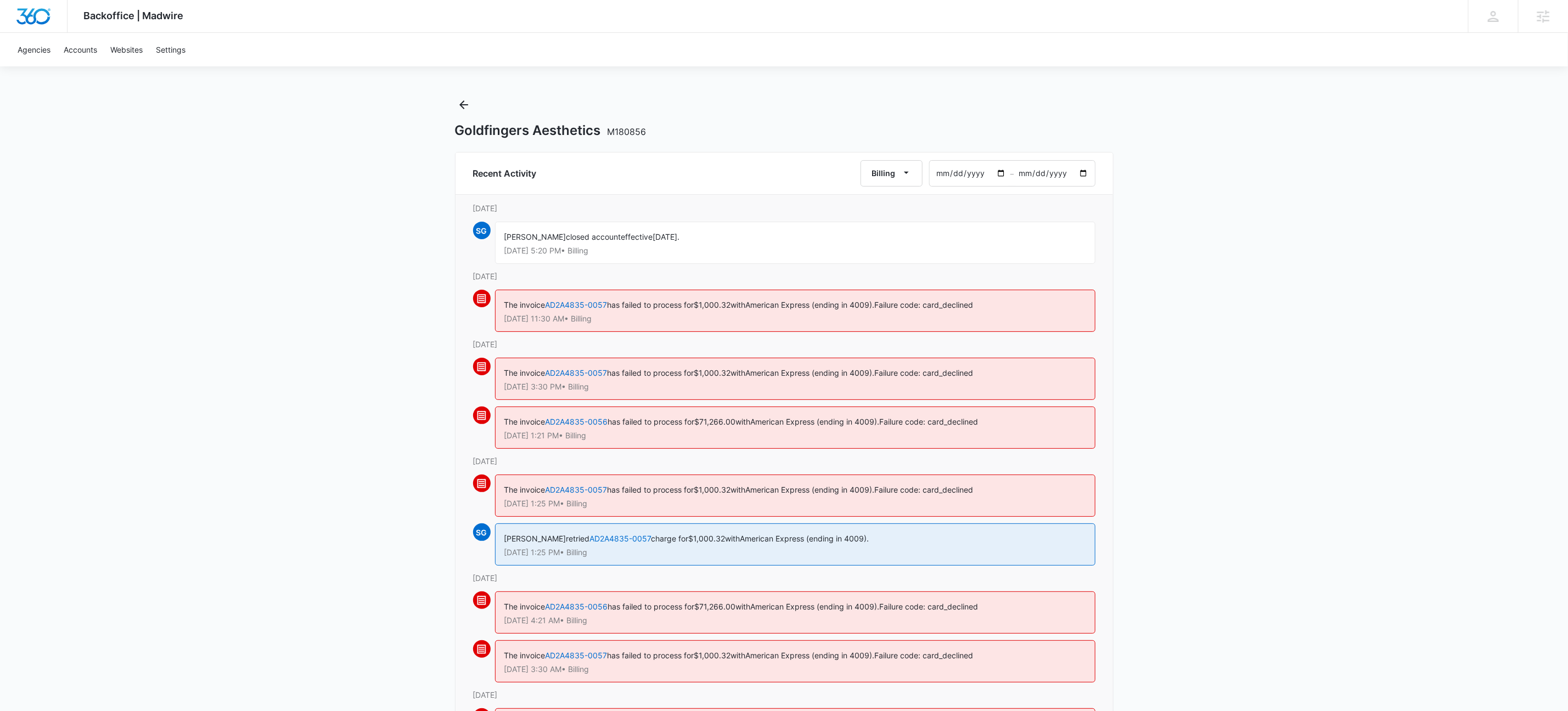
scroll to position [0, 0]
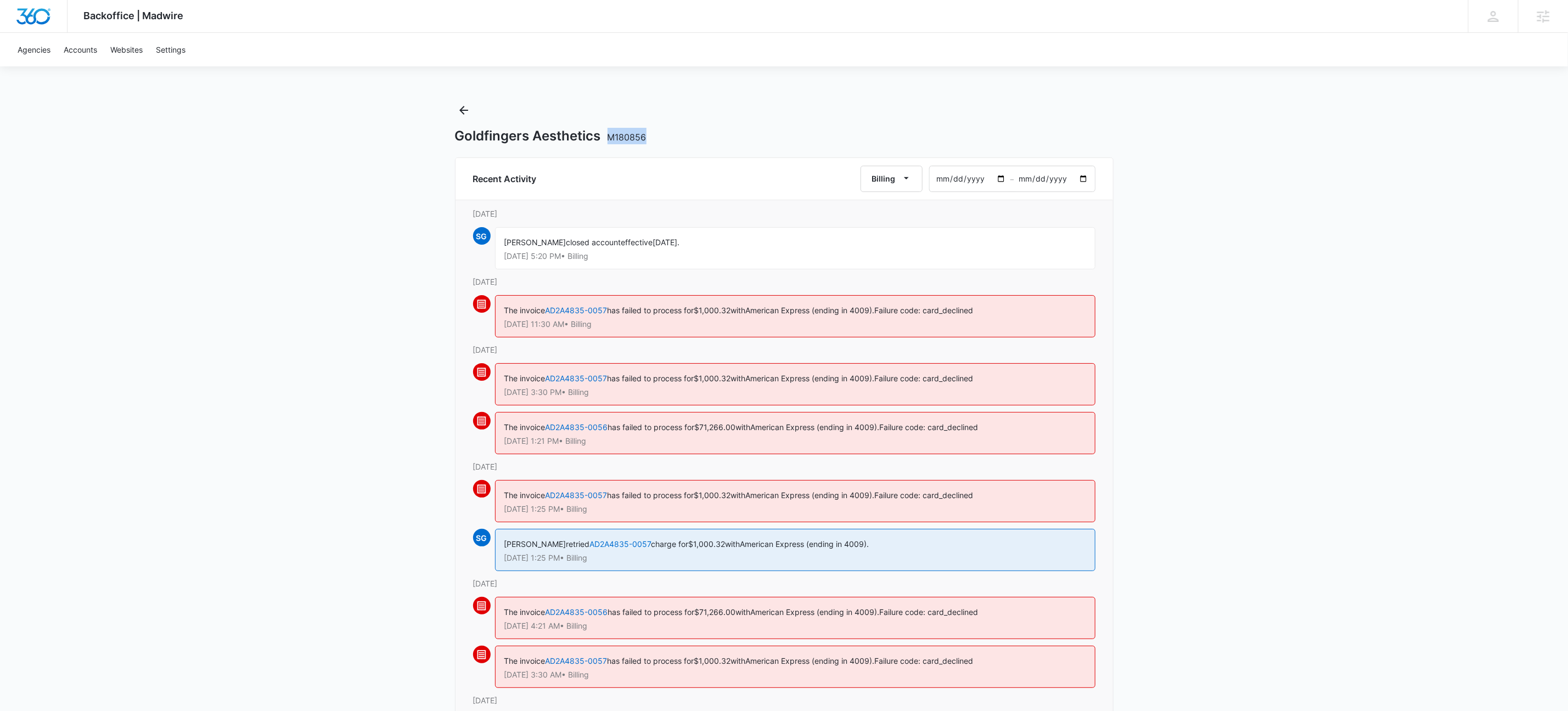
drag, startPoint x: 659, startPoint y: 139, endPoint x: 610, endPoint y: 139, distance: 49.0
click at [610, 139] on div "Goldfingers Aesthetics M180856" at bounding box center [784, 135] width 659 height 17
copy span "M180856"
